Goal: Task Accomplishment & Management: Use online tool/utility

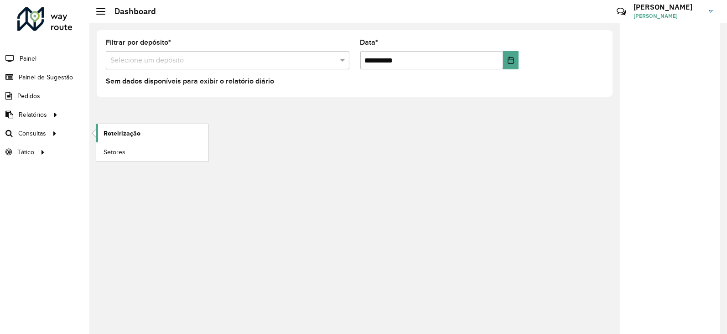
click at [111, 136] on span "Roteirização" at bounding box center [122, 134] width 37 height 10
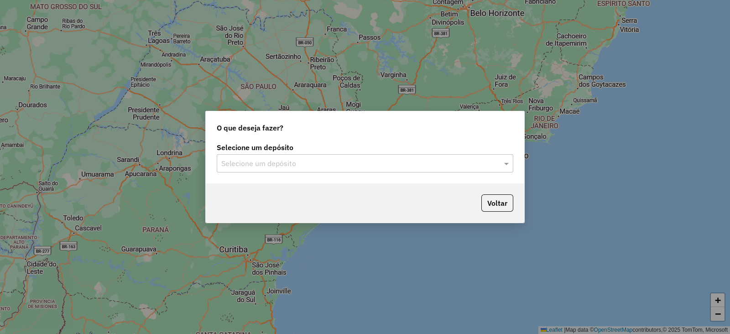
click at [267, 161] on input "text" at bounding box center [355, 163] width 269 height 11
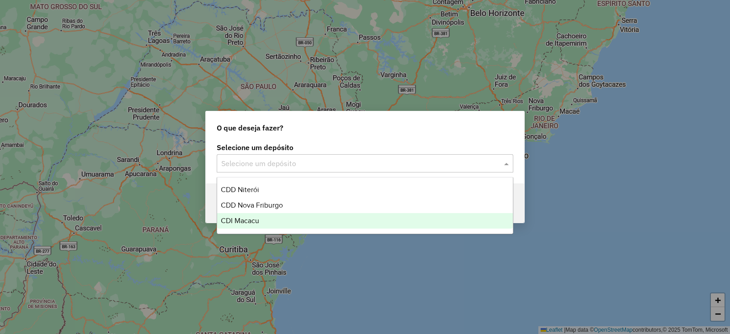
click at [244, 219] on span "CDI Macacu" at bounding box center [240, 221] width 38 height 8
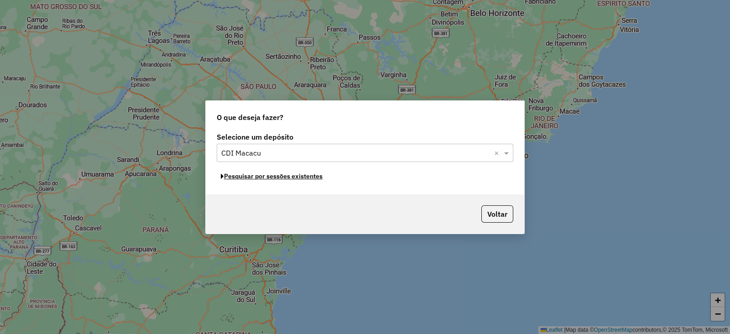
click at [271, 173] on button "Pesquisar por sessões existentes" at bounding box center [272, 176] width 110 height 14
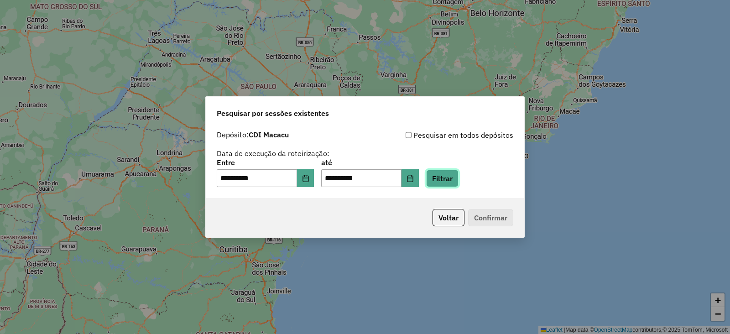
click at [450, 178] on button "Filtrar" at bounding box center [442, 178] width 32 height 17
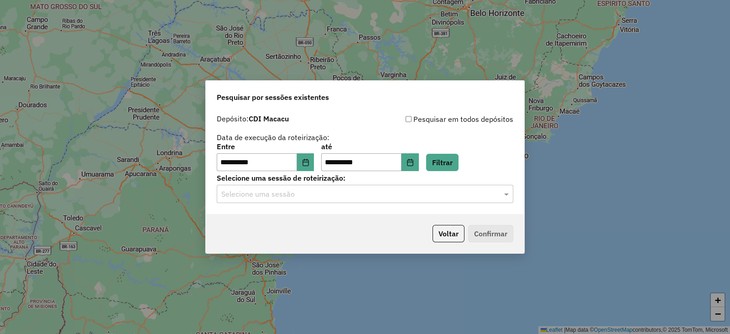
click at [334, 187] on div "Selecione uma sessão" at bounding box center [365, 194] width 297 height 18
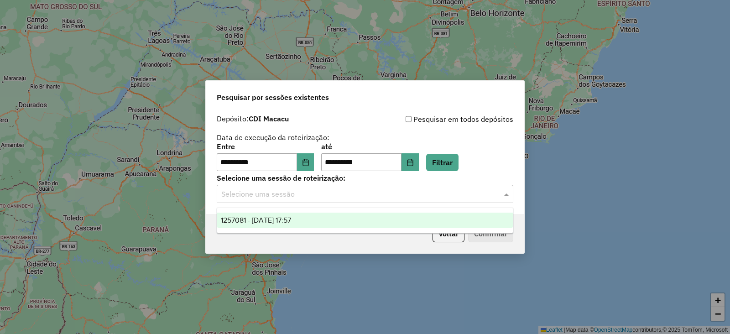
click at [251, 225] on div "1257081 - 01/09/2025 17:57" at bounding box center [365, 221] width 296 height 16
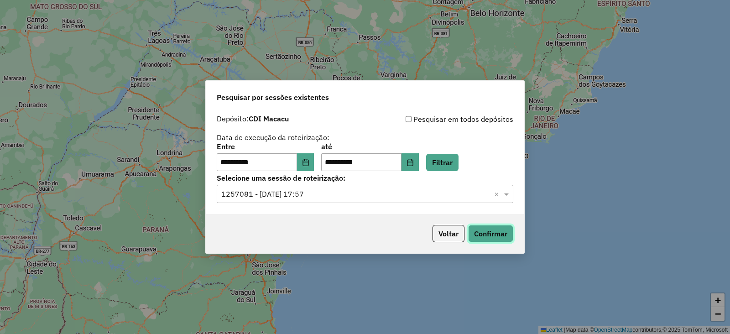
click at [491, 229] on button "Confirmar" at bounding box center [490, 233] width 45 height 17
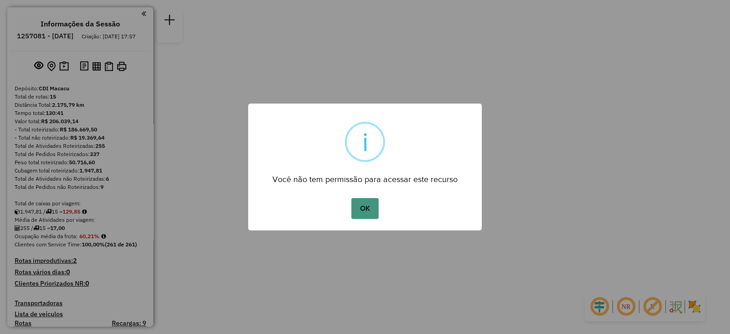
click at [363, 205] on button "OK" at bounding box center [364, 208] width 27 height 21
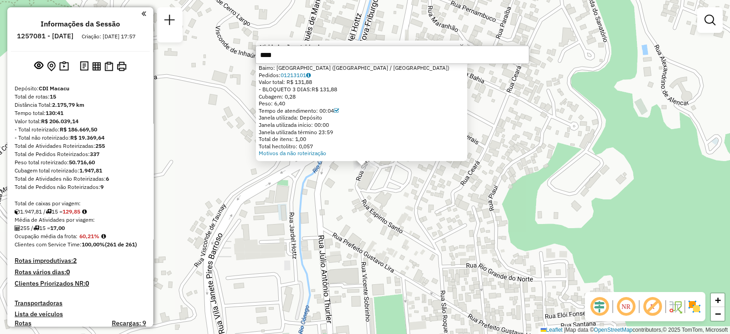
type input "*****"
